Goal: Check status: Check status

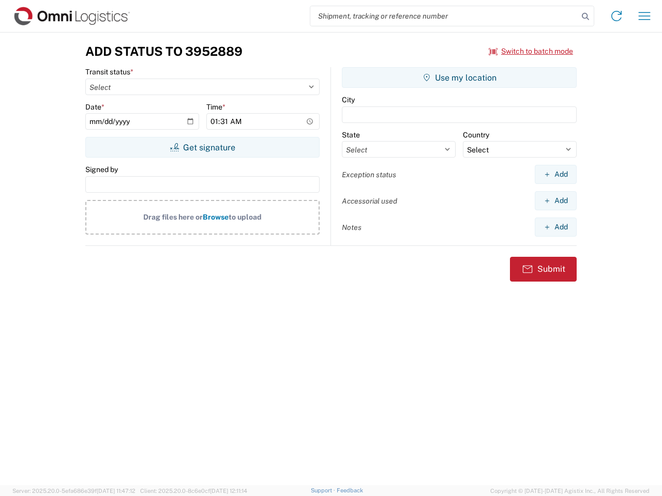
click at [444, 16] on input "search" at bounding box center [444, 16] width 268 height 20
click at [585, 17] on icon at bounding box center [585, 16] width 14 height 14
click at [616, 16] on icon at bounding box center [616, 16] width 17 height 17
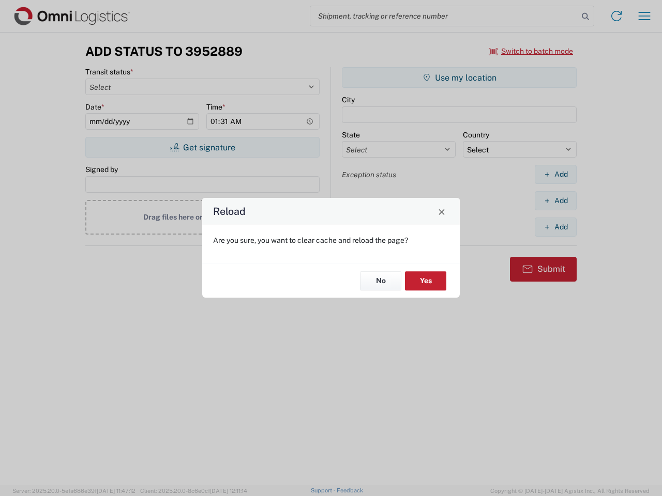
click at [531, 51] on div "Reload Are you sure, you want to clear cache and reload the page? No Yes" at bounding box center [331, 248] width 662 height 496
click at [202, 147] on div "Reload Are you sure, you want to clear cache and reload the page? No Yes" at bounding box center [331, 248] width 662 height 496
click at [459, 78] on div "Reload Are you sure, you want to clear cache and reload the page? No Yes" at bounding box center [331, 248] width 662 height 496
click at [555, 174] on div "Reload Are you sure, you want to clear cache and reload the page? No Yes" at bounding box center [331, 248] width 662 height 496
click at [555, 201] on div "Reload Are you sure, you want to clear cache and reload the page? No Yes" at bounding box center [331, 248] width 662 height 496
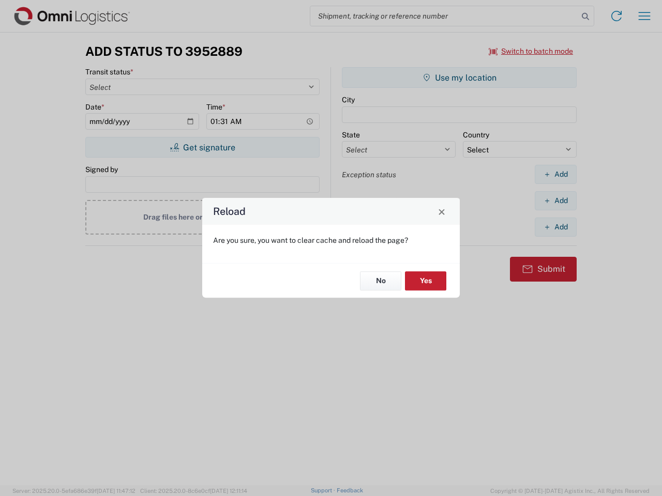
click at [555, 227] on div "Reload Are you sure, you want to clear cache and reload the page? No Yes" at bounding box center [331, 248] width 662 height 496
